Goal: Information Seeking & Learning: Learn about a topic

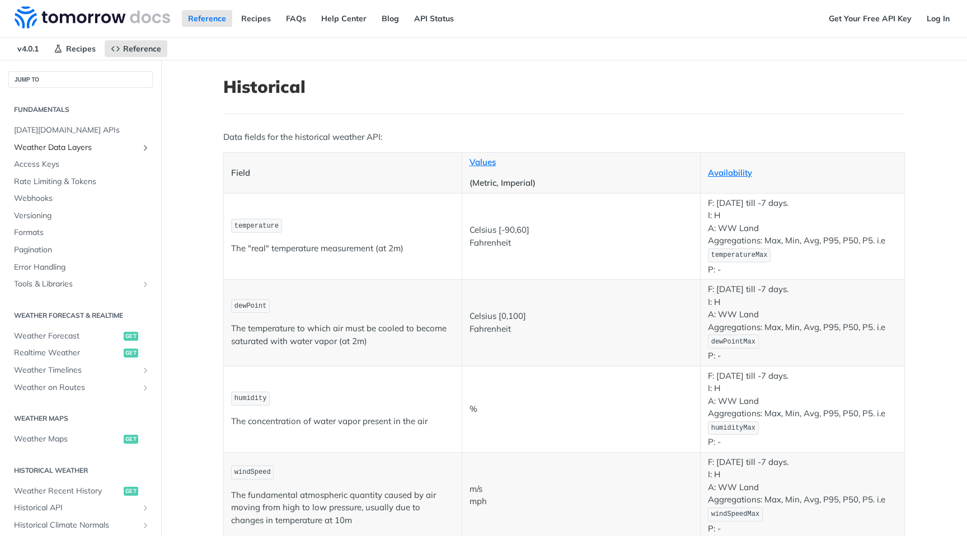
click at [57, 149] on span "Weather Data Layers" at bounding box center [76, 147] width 124 height 11
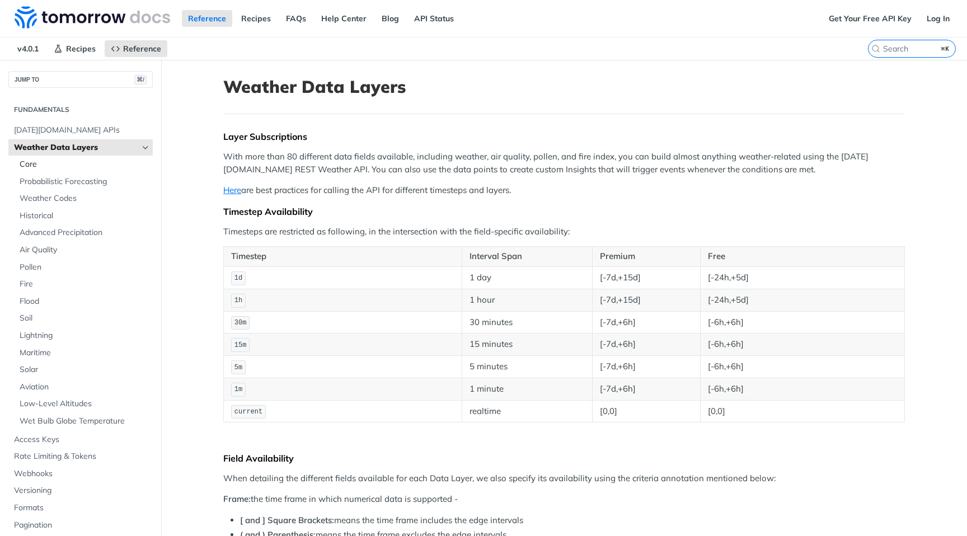
click at [65, 163] on span "Core" at bounding box center [85, 164] width 130 height 11
